Goal: Transaction & Acquisition: Purchase product/service

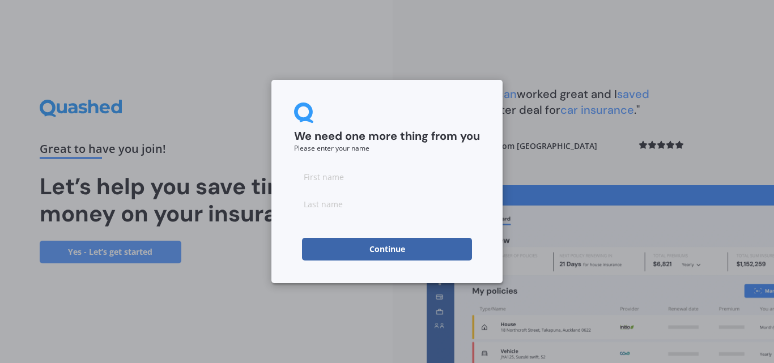
click at [323, 172] on input at bounding box center [387, 176] width 186 height 23
type input "[PERSON_NAME]"
click at [346, 209] on input at bounding box center [387, 204] width 186 height 23
type input "[PERSON_NAME]"
click at [374, 248] on button "Continue" at bounding box center [387, 249] width 170 height 23
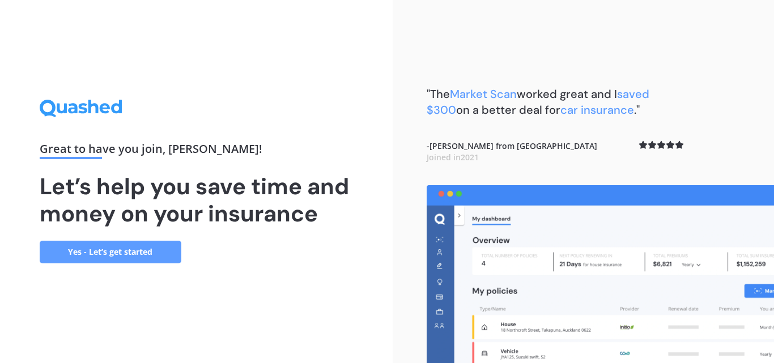
click at [164, 241] on link "Yes - Let’s get started" at bounding box center [111, 252] width 142 height 23
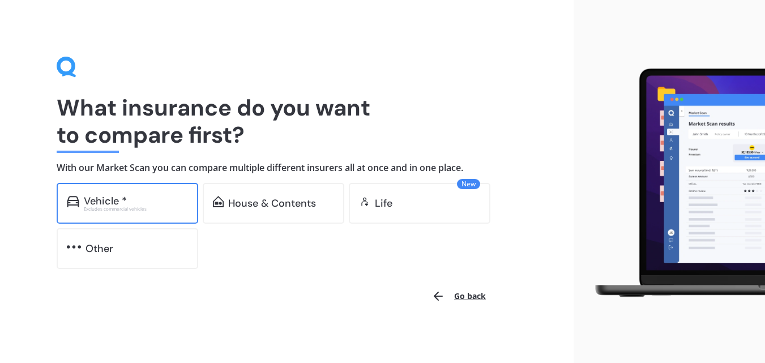
click at [145, 207] on div "Excludes commercial vehicles" at bounding box center [136, 209] width 104 height 5
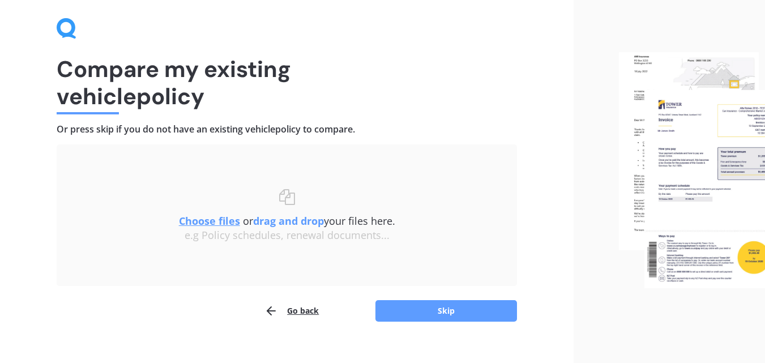
scroll to position [54, 0]
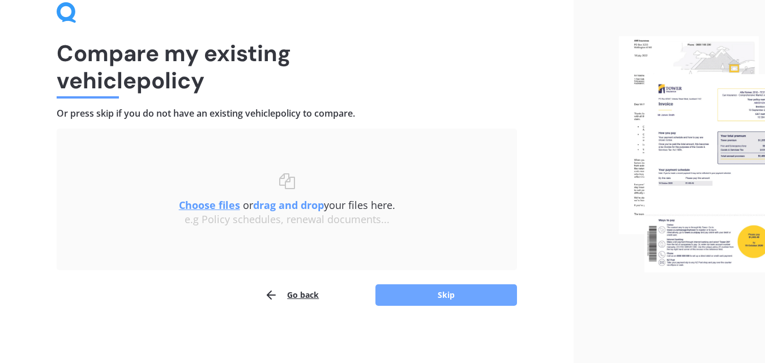
drag, startPoint x: 357, startPoint y: 247, endPoint x: 438, endPoint y: 299, distance: 95.5
click at [438, 299] on button "Skip" at bounding box center [446, 295] width 142 height 22
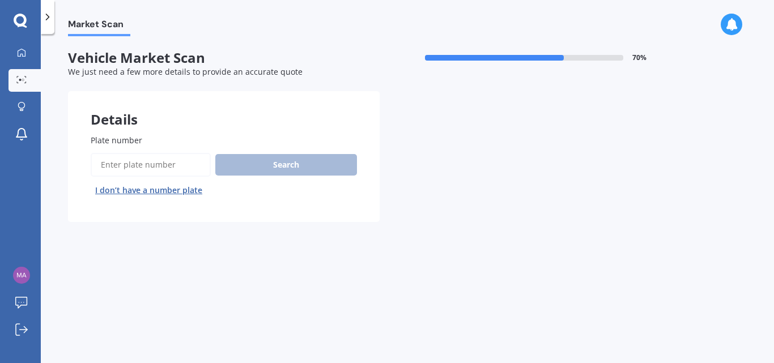
click at [140, 166] on input "Plate number" at bounding box center [151, 165] width 120 height 24
click at [160, 190] on button "I don’t have a number plate" at bounding box center [149, 190] width 116 height 18
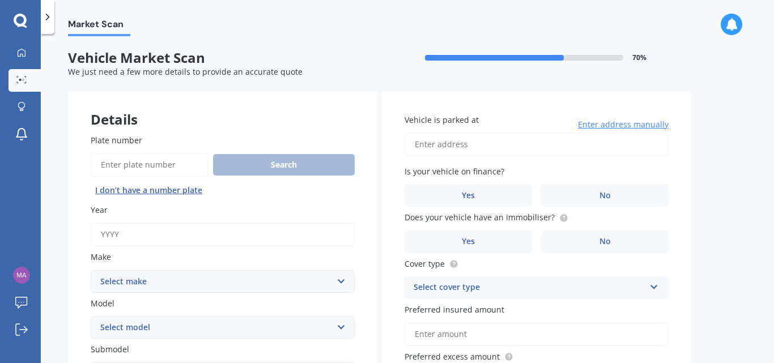
click at [185, 235] on input "Year" at bounding box center [223, 235] width 264 height 24
type input "1"
type input "2010"
click at [178, 271] on select "Select make AC ALFA ROMEO ASTON MARTIN AUDI AUSTIN BEDFORD Bentley BMW BYD CADI…" at bounding box center [223, 281] width 264 height 23
select select "TOYOTA"
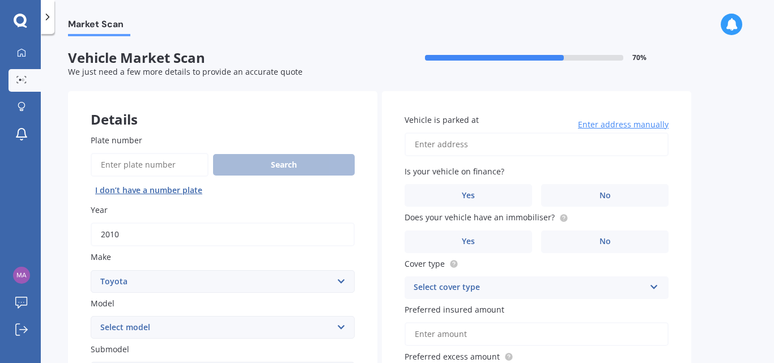
click at [91, 270] on select "Select make AC ALFA ROMEO ASTON MARTIN AUDI AUSTIN BEDFORD Bentley BMW BYD CADI…" at bounding box center [223, 281] width 264 height 23
click at [157, 308] on label "Model" at bounding box center [220, 303] width 259 height 12
click at [157, 316] on select "Select model 4 Runner 86 Allex Allion Alphard Altezza Aqua Aristo Aurion Auris …" at bounding box center [223, 327] width 264 height 23
click at [127, 253] on label "Make" at bounding box center [220, 257] width 259 height 12
click at [127, 270] on select "Select make AC ALFA ROMEO ASTON MARTIN AUDI AUSTIN BEDFORD Bentley BMW BYD CADI…" at bounding box center [223, 281] width 264 height 23
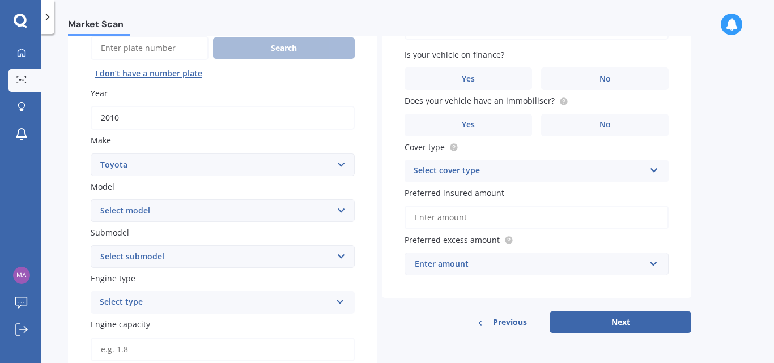
scroll to position [121, 0]
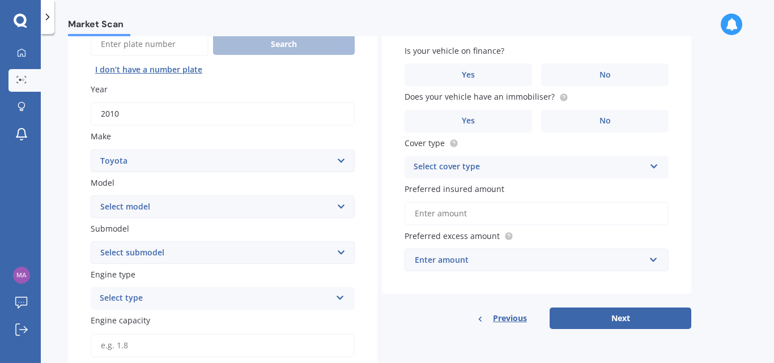
click at [338, 202] on select "Select model 4 Runner 86 Allex Allion Alphard Altezza Aqua Aristo Aurion Auris …" at bounding box center [223, 206] width 264 height 23
select select "COROLLA"
click at [91, 195] on select "Select model 4 Runner 86 Allex Allion Alphard Altezza Aqua Aristo Aurion Auris …" at bounding box center [223, 206] width 264 height 23
click at [147, 249] on select "Select submodel" at bounding box center [223, 252] width 264 height 23
click at [147, 249] on select "Select submodel (All other) Axio Diesel Fielder 2WD Fielder 4WD FXGT GL GLX 1.8…" at bounding box center [223, 252] width 264 height 23
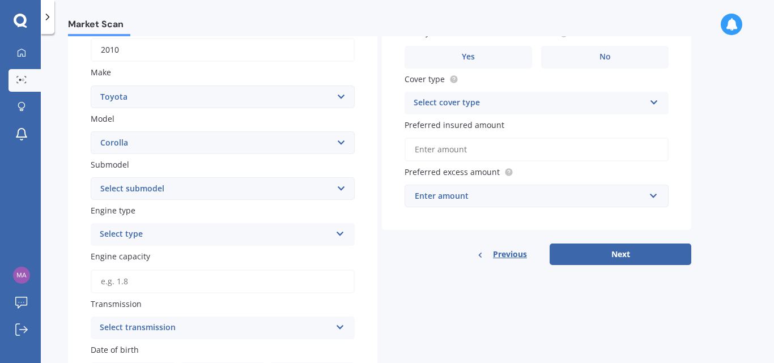
scroll to position [185, 0]
click at [147, 249] on div "Plate number Search I don’t have a number plate Year 2010 Make Select make AC A…" at bounding box center [222, 258] width 309 height 665
click at [147, 231] on div "Select type" at bounding box center [215, 234] width 231 height 14
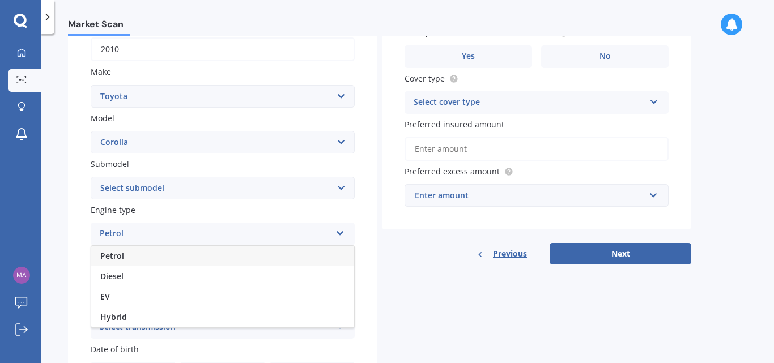
click at [133, 255] on div "Petrol" at bounding box center [222, 256] width 263 height 20
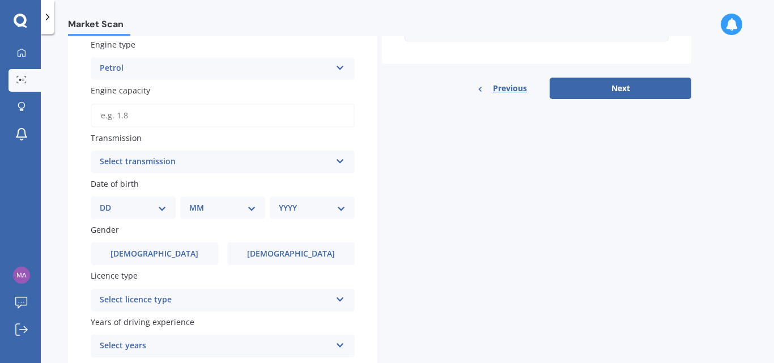
scroll to position [351, 0]
click at [152, 155] on div "Select transmission" at bounding box center [215, 162] width 231 height 14
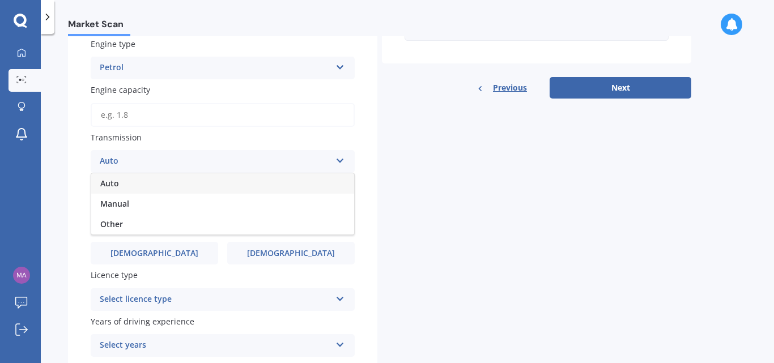
click at [138, 188] on div "Auto" at bounding box center [222, 183] width 263 height 20
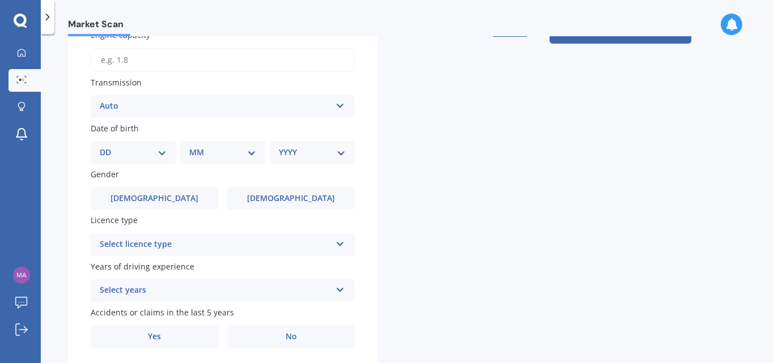
scroll to position [415, 0]
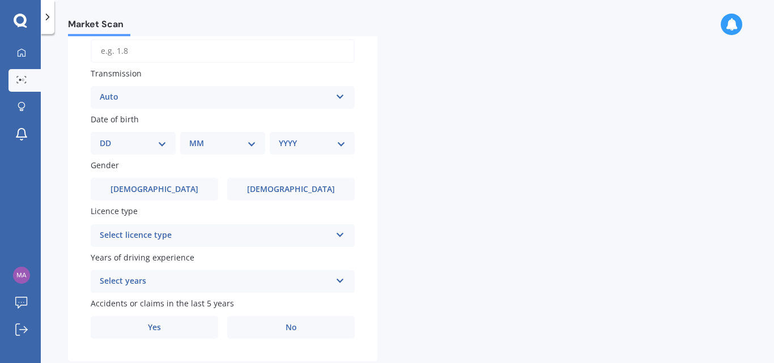
click at [159, 132] on div "DD 01 02 03 04 05 06 07 08 09 10 11 12 13 14 15 16 17 18 19 20 21 22 23 24 25 2…" at bounding box center [133, 143] width 85 height 23
click at [159, 141] on select "DD 01 02 03 04 05 06 07 08 09 10 11 12 13 14 15 16 17 18 19 20 21 22 23 24 25 2…" at bounding box center [133, 143] width 67 height 12
select select "28"
click at [109, 137] on select "DD 01 02 03 04 05 06 07 08 09 10 11 12 13 14 15 16 17 18 19 20 21 22 23 24 25 2…" at bounding box center [133, 143] width 67 height 12
click at [232, 139] on select "MM 01 02 03 04 05 06 07 08 09 10 11 12" at bounding box center [225, 143] width 62 height 12
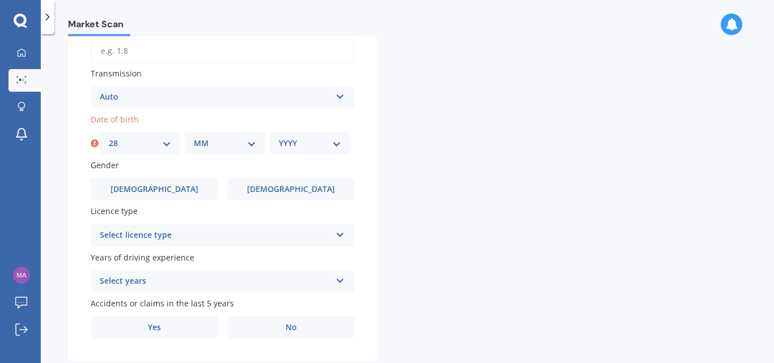
select select "07"
click at [194, 137] on select "MM 01 02 03 04 05 06 07 08 09 10 11 12" at bounding box center [225, 143] width 62 height 12
click at [319, 147] on select "YYYY 2025 2024 2023 2022 2021 2020 2019 2018 2017 2016 2015 2014 2013 2012 2011…" at bounding box center [310, 143] width 62 height 12
select select "2008"
click at [279, 137] on select "YYYY 2025 2024 2023 2022 2021 2020 2019 2018 2017 2016 2015 2014 2013 2012 2011…" at bounding box center [310, 143] width 62 height 12
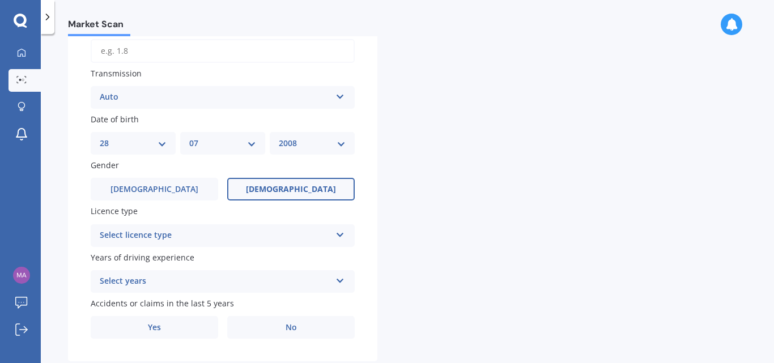
click at [263, 187] on label "Female" at bounding box center [290, 189] width 127 height 23
click at [0, 0] on input "Female" at bounding box center [0, 0] width 0 height 0
click at [253, 225] on div "Select licence type NZ Full NZ Restricted NZ Learners Australia United Kingdom …" at bounding box center [223, 235] width 264 height 23
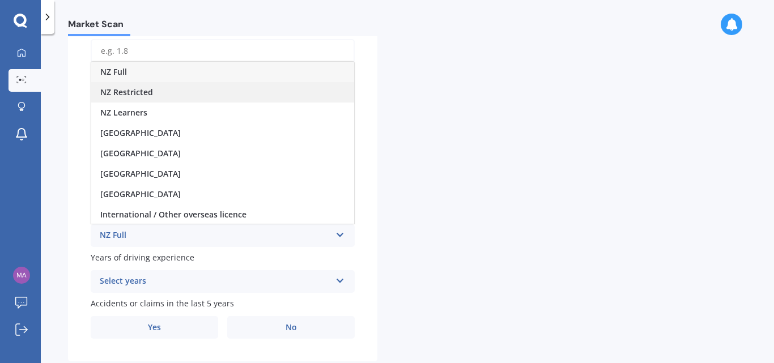
click at [179, 93] on div "NZ Restricted" at bounding box center [222, 92] width 263 height 20
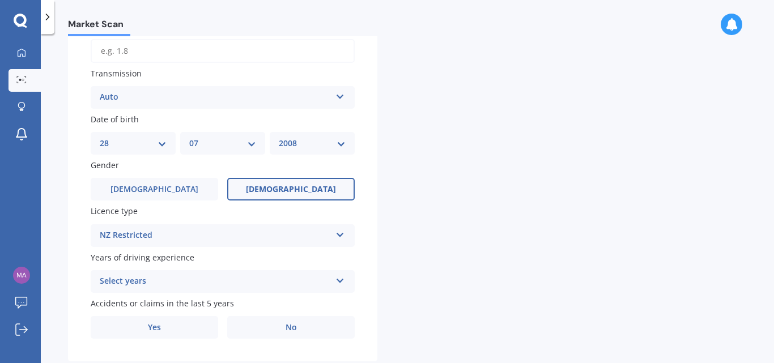
click at [168, 249] on div "Plate number Search I don’t have a number plate Year 2010 Make Select make AC A…" at bounding box center [222, 28] width 309 height 665
click at [151, 276] on div "Select years" at bounding box center [215, 282] width 231 height 14
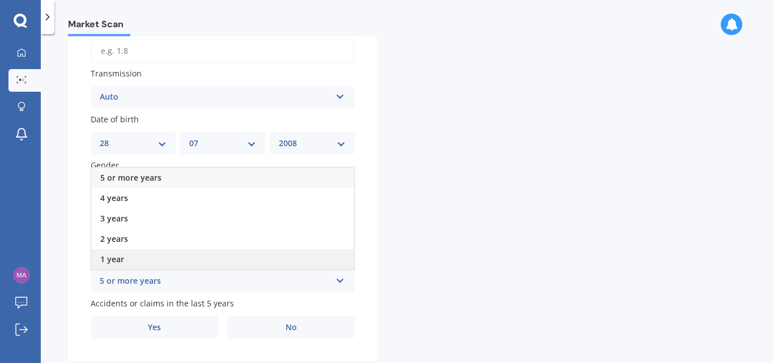
click at [147, 254] on div "1 year" at bounding box center [222, 259] width 263 height 20
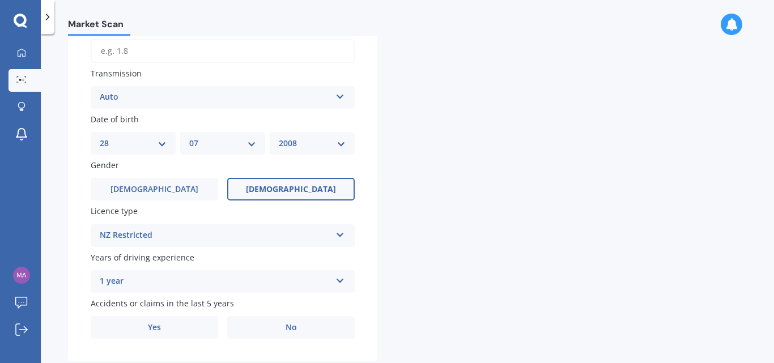
scroll to position [443, 0]
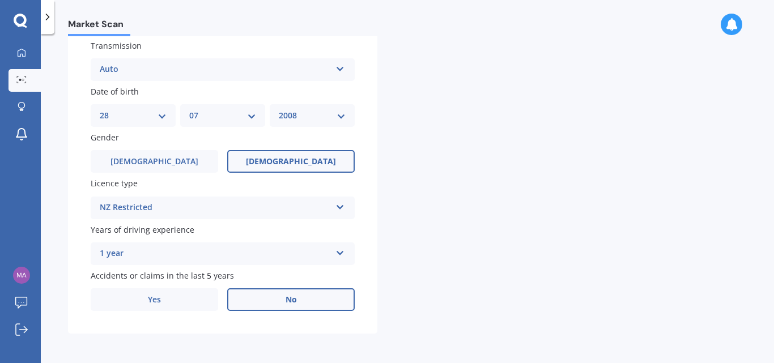
click at [308, 295] on label "No" at bounding box center [290, 299] width 127 height 23
click at [0, 0] on input "No" at bounding box center [0, 0] width 0 height 0
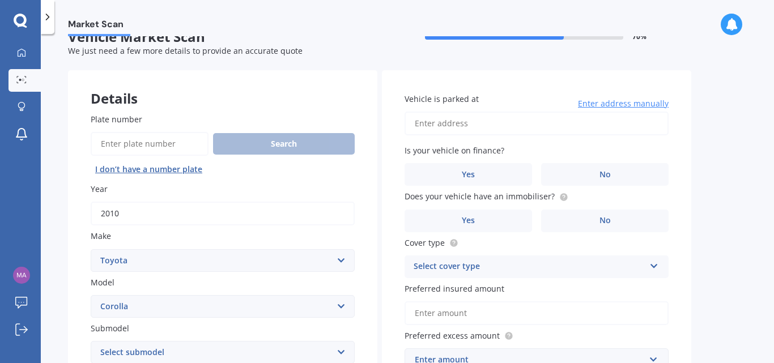
scroll to position [53, 0]
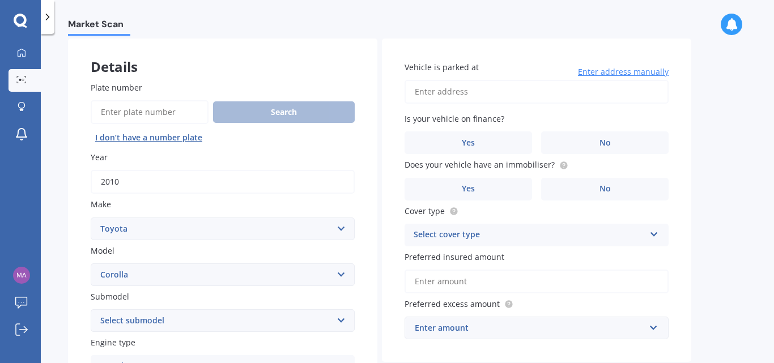
click at [483, 98] on input "Vehicle is parked at" at bounding box center [536, 92] width 264 height 24
type input "186 Major Hornbrook Road, Mount Pleasant, Christchurch 8081"
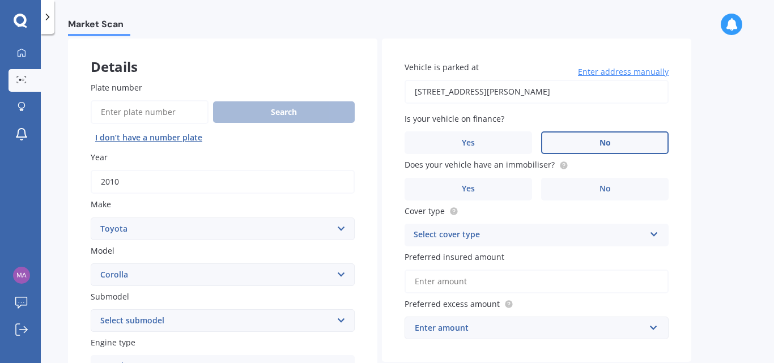
click at [575, 135] on label "No" at bounding box center [604, 142] width 127 height 23
click at [0, 0] on input "No" at bounding box center [0, 0] width 0 height 0
click at [595, 184] on label "No" at bounding box center [604, 189] width 127 height 23
click at [0, 0] on input "No" at bounding box center [0, 0] width 0 height 0
click at [541, 231] on div "Select cover type" at bounding box center [528, 235] width 231 height 14
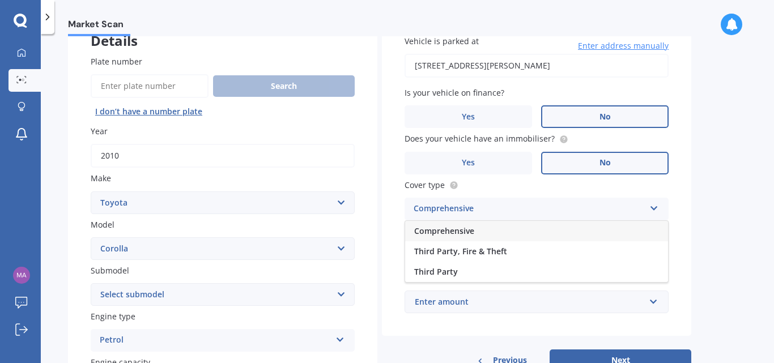
scroll to position [98, 0]
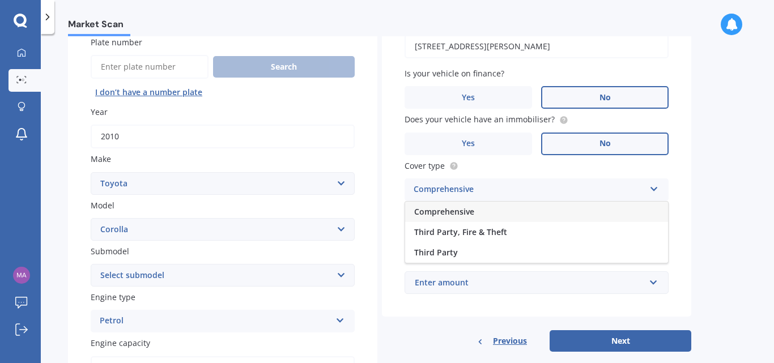
click at [591, 190] on div "Comprehensive" at bounding box center [528, 190] width 231 height 14
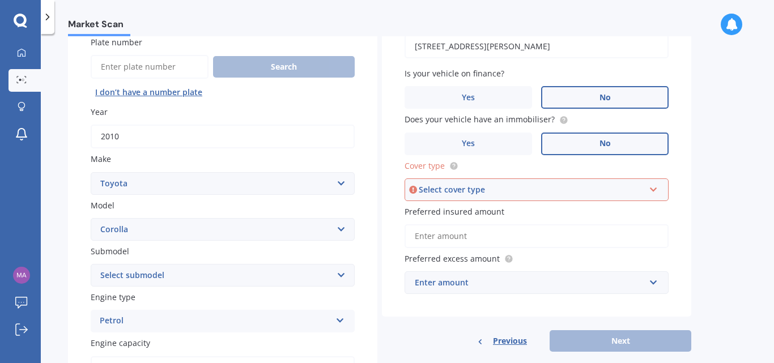
click at [591, 190] on div "Select cover type" at bounding box center [531, 190] width 225 height 12
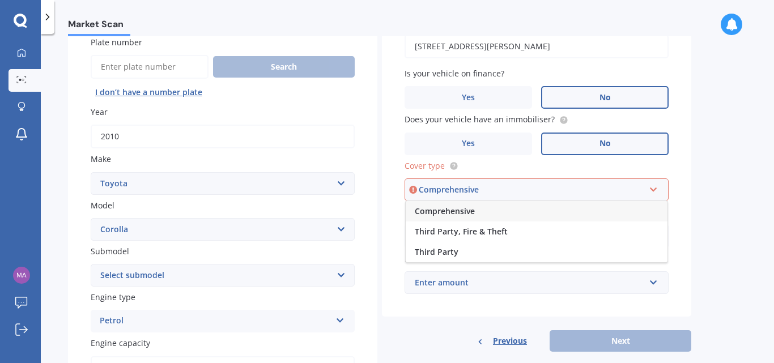
click at [558, 208] on div "Comprehensive" at bounding box center [537, 211] width 262 height 20
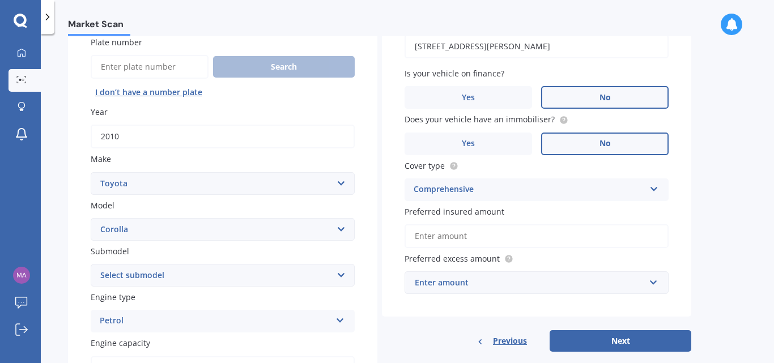
click at [650, 235] on input "Preferred insured amount" at bounding box center [536, 236] width 264 height 24
click at [625, 287] on div "Enter amount" at bounding box center [530, 282] width 230 height 12
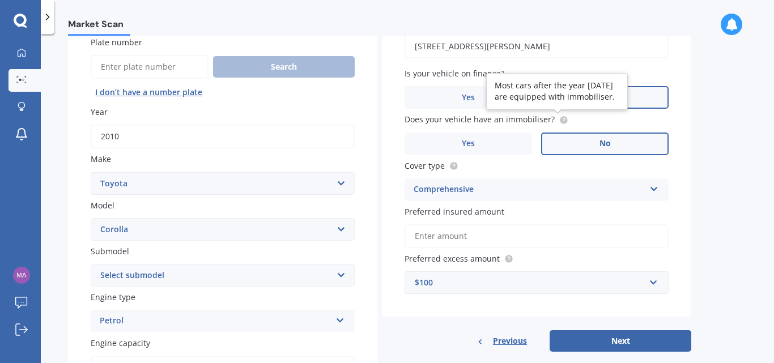
click at [554, 121] on div at bounding box center [561, 120] width 14 height 9
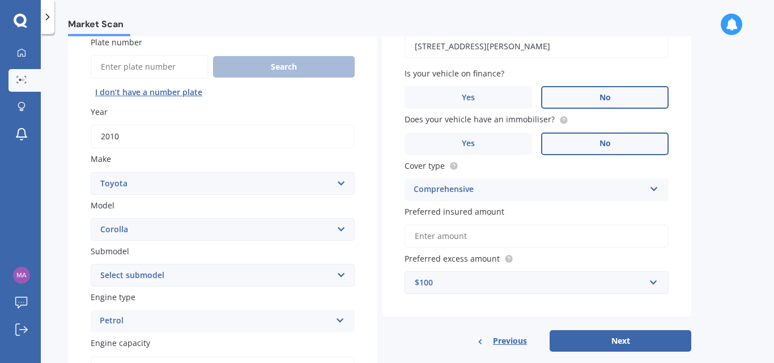
click at [495, 278] on div "$100" at bounding box center [530, 282] width 230 height 12
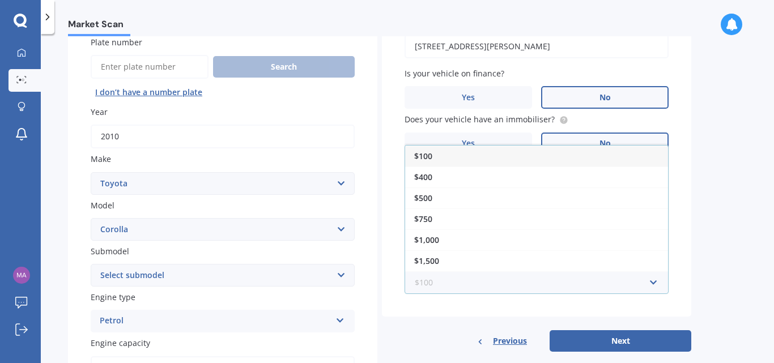
click at [520, 285] on input "text" at bounding box center [533, 283] width 254 height 22
click at [628, 336] on button "Next" at bounding box center [620, 341] width 142 height 22
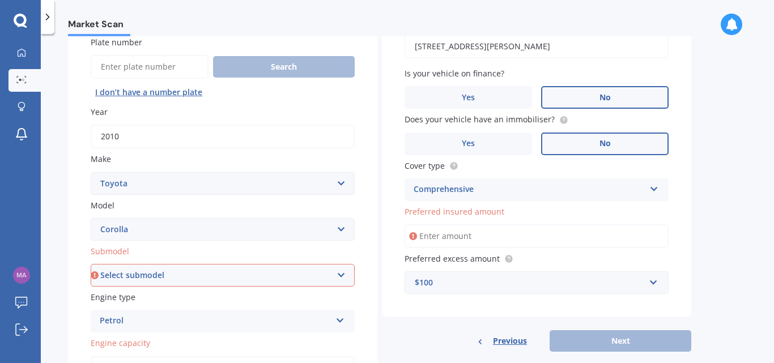
scroll to position [2, 0]
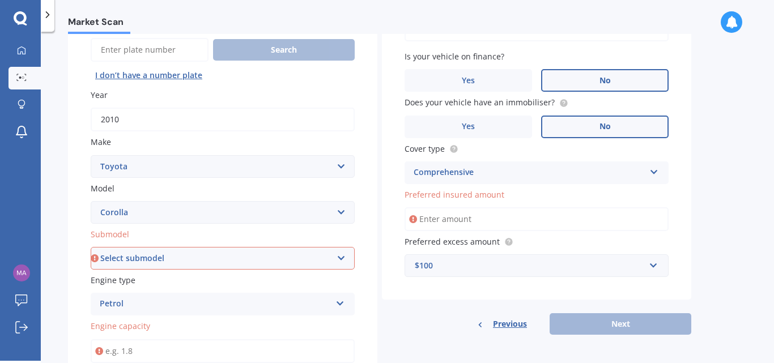
click at [451, 213] on input "Preferred insured amount" at bounding box center [536, 219] width 264 height 24
click at [616, 222] on input "Preferred insured amount" at bounding box center [536, 219] width 264 height 24
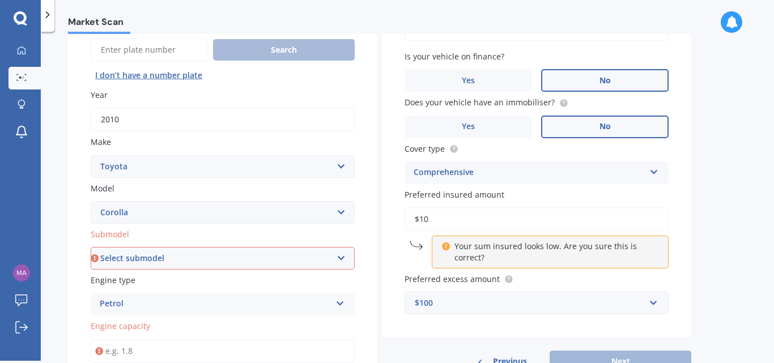
type input "$1"
type input "$5"
type input "$1,500"
click at [575, 356] on div "Previous Next" at bounding box center [536, 362] width 309 height 22
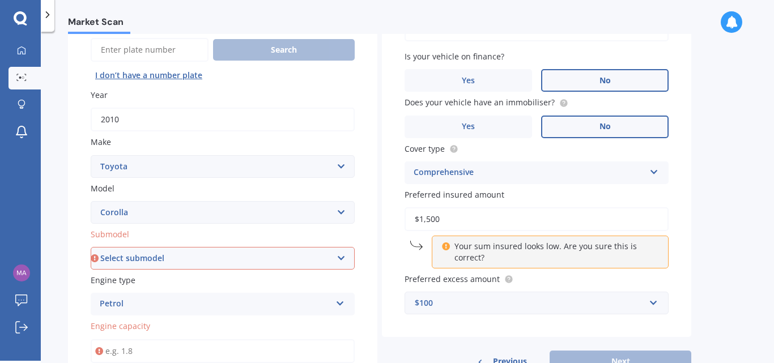
click at [444, 247] on icon at bounding box center [445, 245] width 8 height 8
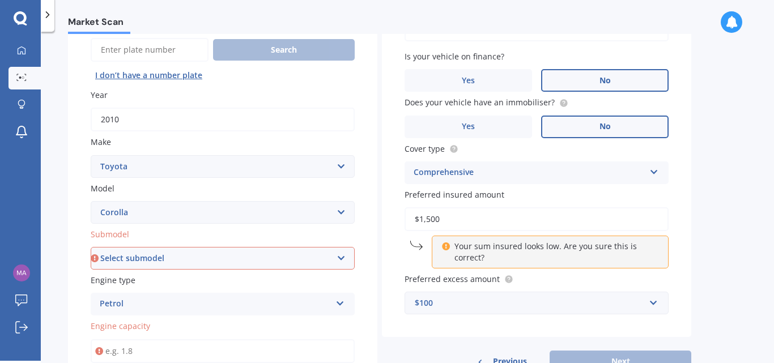
click at [272, 259] on select "Select submodel (All other) Axio Diesel Fielder 2WD Fielder 4WD FXGT GL GLX 1.8…" at bounding box center [223, 258] width 264 height 23
select select "HATCH"
click at [91, 247] on select "Select submodel (All other) Axio Diesel Fielder 2WD Fielder 4WD FXGT GL GLX 1.8…" at bounding box center [223, 258] width 264 height 23
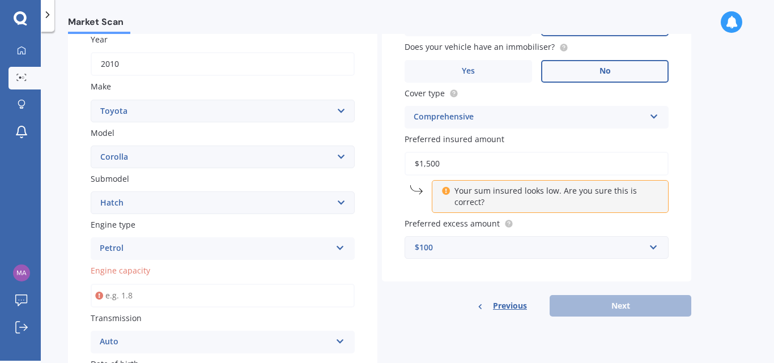
scroll to position [234, 0]
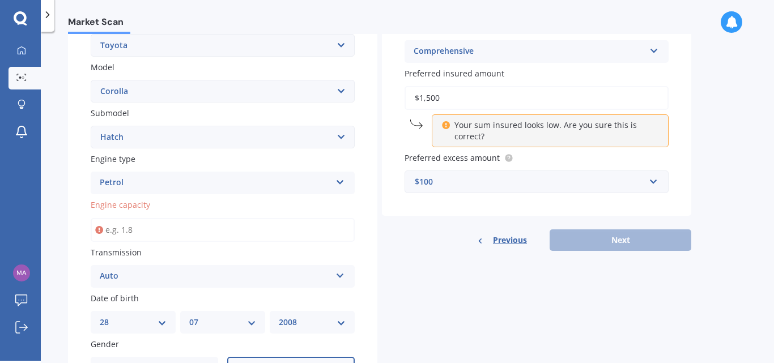
click at [150, 229] on input "Engine capacity" at bounding box center [223, 230] width 264 height 24
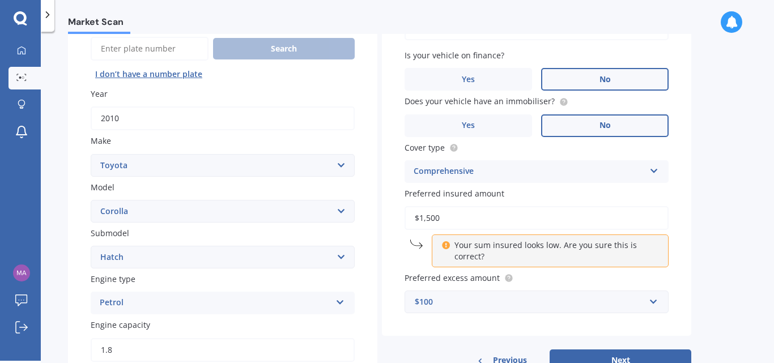
scroll to position [113, 0]
type input "1.8"
drag, startPoint x: 443, startPoint y: 217, endPoint x: 438, endPoint y: 216, distance: 5.8
click at [438, 216] on input "$1,500" at bounding box center [536, 219] width 264 height 24
type input "$1"
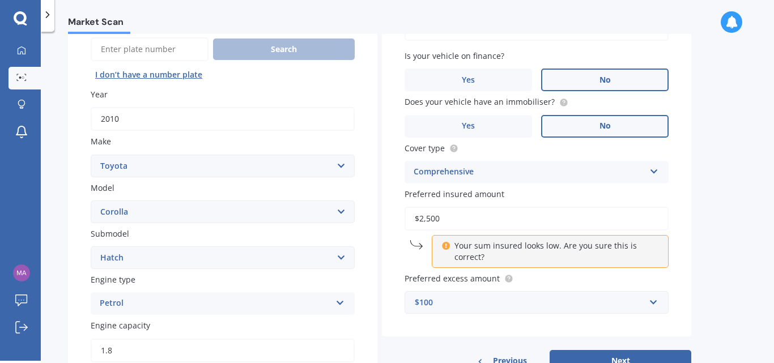
type input "$2,500"
click at [470, 174] on div "Comprehensive" at bounding box center [528, 172] width 231 height 14
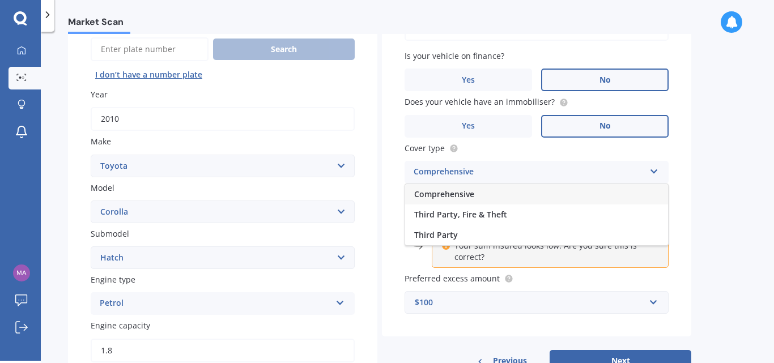
click at [498, 189] on div "Comprehensive" at bounding box center [536, 194] width 263 height 20
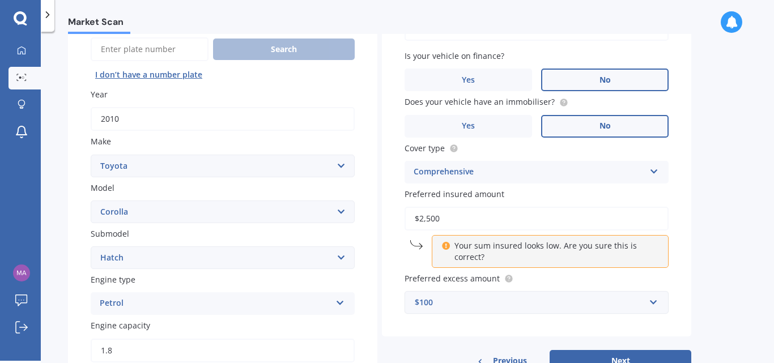
click at [464, 301] on div "$100" at bounding box center [530, 302] width 230 height 12
click at [454, 320] on div "Vehicle is parked at 186 Major Hornbrook Road, Mount Pleasant, Christchurch 808…" at bounding box center [536, 156] width 309 height 361
click at [498, 296] on div "$100" at bounding box center [530, 302] width 230 height 12
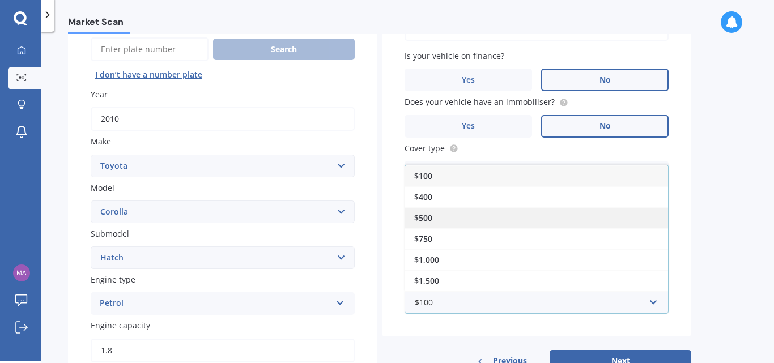
click at [446, 219] on div "$500" at bounding box center [536, 217] width 263 height 21
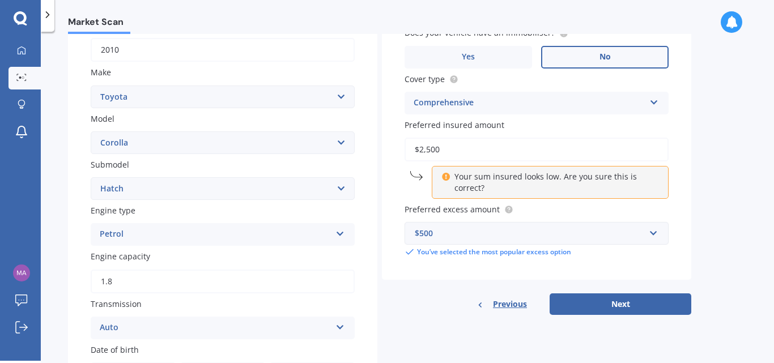
scroll to position [185, 0]
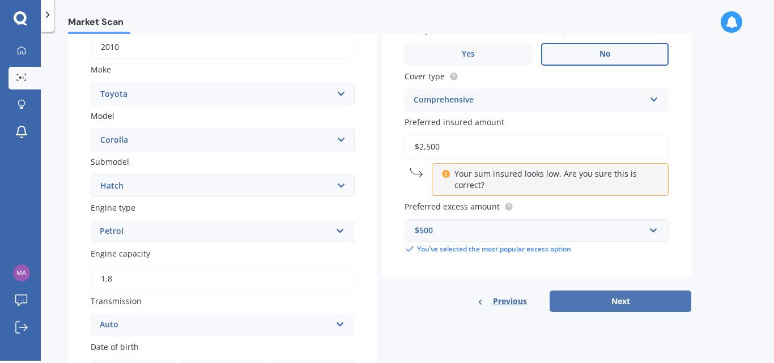
click at [613, 303] on button "Next" at bounding box center [620, 302] width 142 height 22
select select "28"
select select "07"
select select "2008"
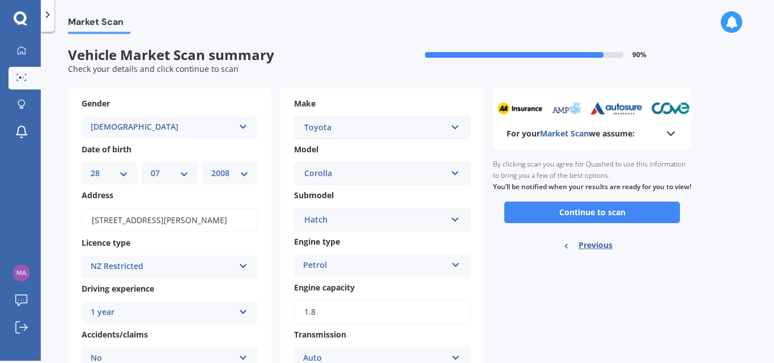
scroll to position [0, 0]
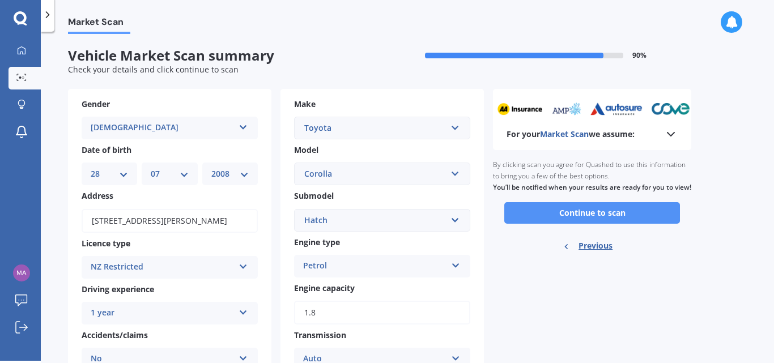
click at [615, 218] on button "Continue to scan" at bounding box center [592, 213] width 176 height 22
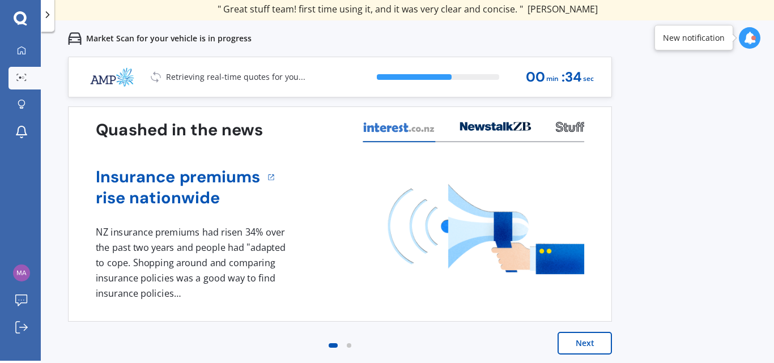
click at [490, 136] on div at bounding box center [495, 130] width 71 height 24
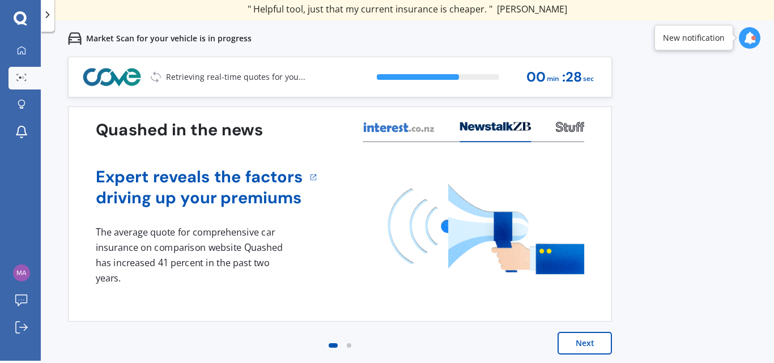
click at [556, 132] on icon at bounding box center [570, 127] width 28 height 10
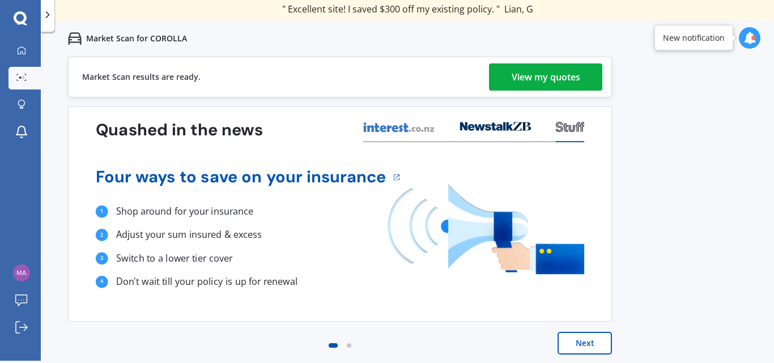
click at [547, 79] on div "View my quotes" at bounding box center [545, 76] width 69 height 27
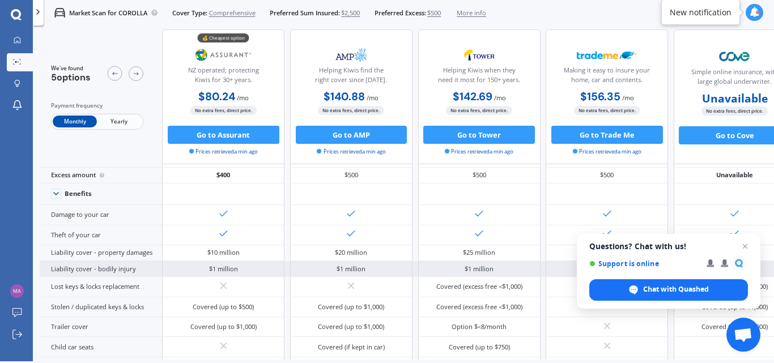
scroll to position [23, 0]
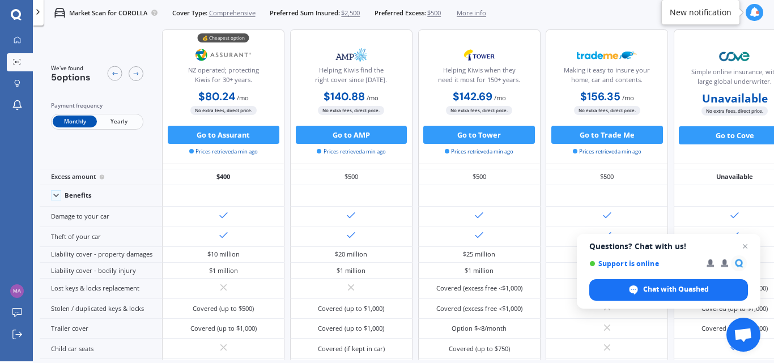
click at [113, 125] on span "Yearly" at bounding box center [119, 122] width 44 height 12
click at [80, 123] on span "Monthly" at bounding box center [75, 122] width 44 height 12
